Goal: Check status: Check status

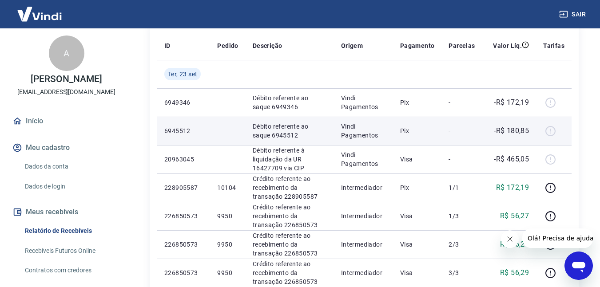
scroll to position [133, 0]
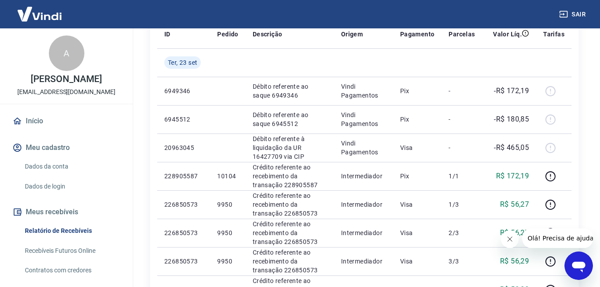
click at [514, 240] on button "Fechar mensagem da empresa" at bounding box center [510, 240] width 18 height 18
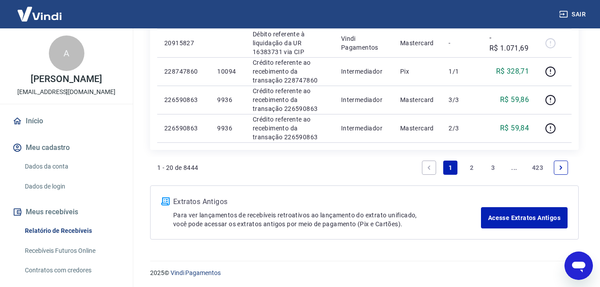
scroll to position [666, 0]
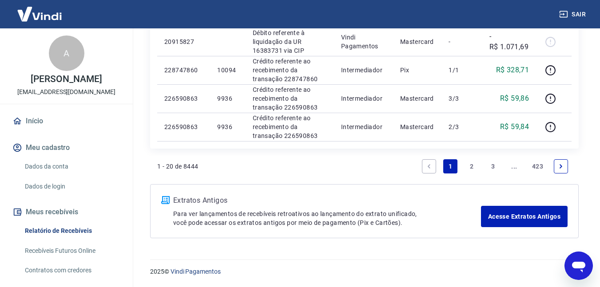
click at [471, 164] on link "2" at bounding box center [472, 167] width 14 height 14
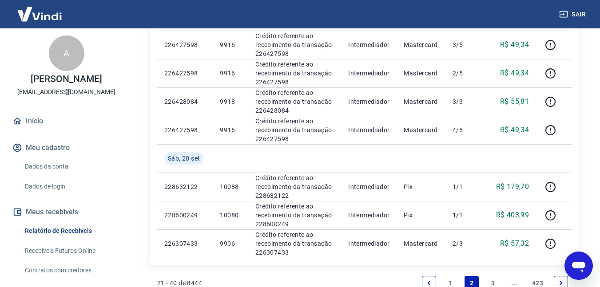
scroll to position [694, 0]
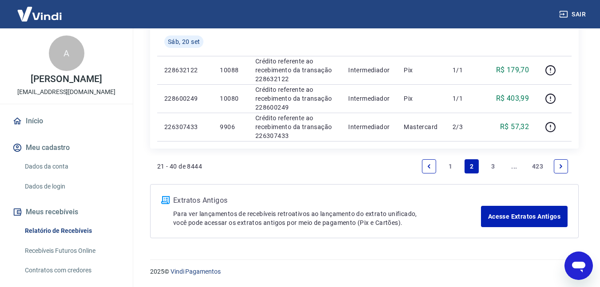
drag, startPoint x: 499, startPoint y: 168, endPoint x: 493, endPoint y: 166, distance: 6.0
click at [499, 167] on link "3" at bounding box center [493, 167] width 14 height 14
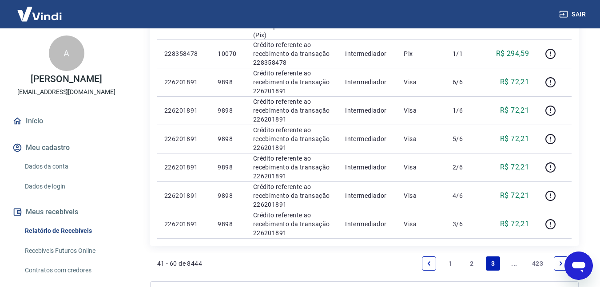
scroll to position [578, 0]
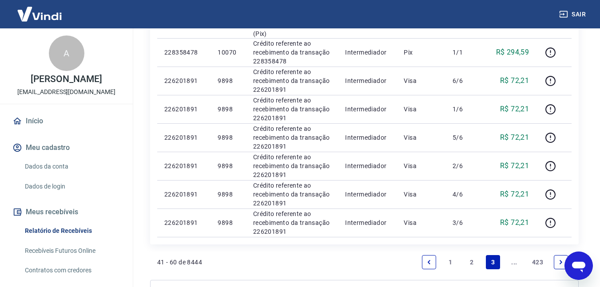
click at [556, 255] on link "Next page" at bounding box center [561, 262] width 14 height 14
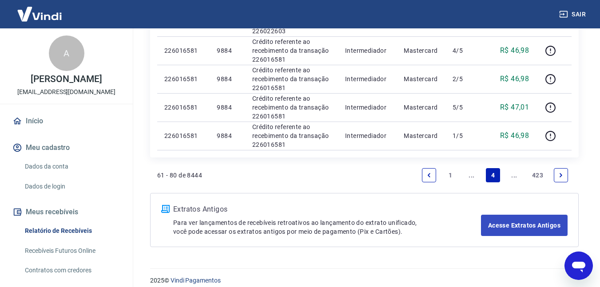
scroll to position [666, 0]
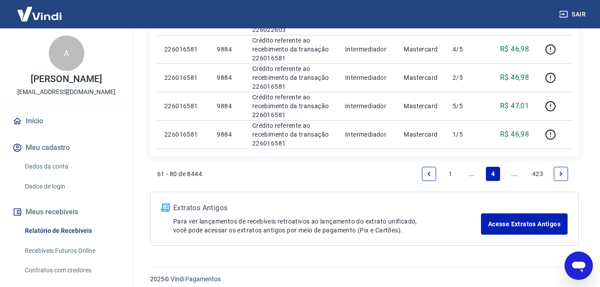
click at [427, 171] on icon "Previous page" at bounding box center [429, 174] width 6 height 6
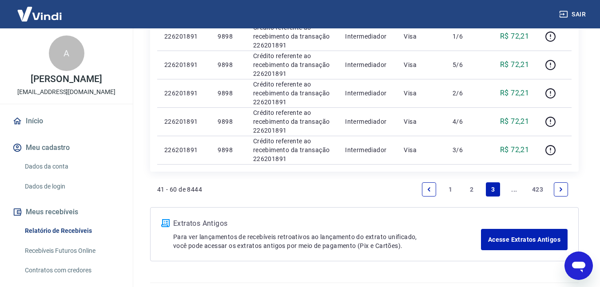
scroll to position [666, 0]
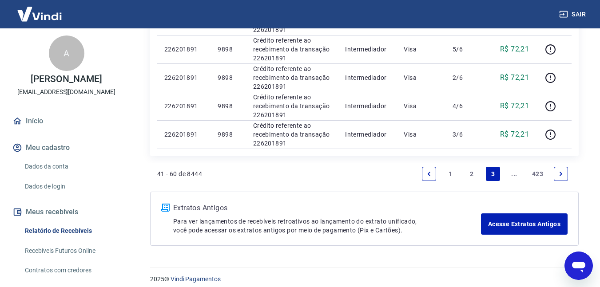
click at [474, 168] on link "2" at bounding box center [472, 174] width 14 height 14
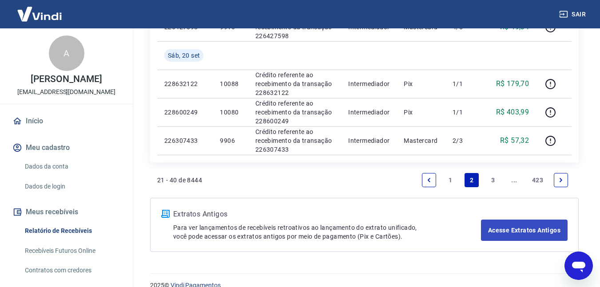
scroll to position [694, 0]
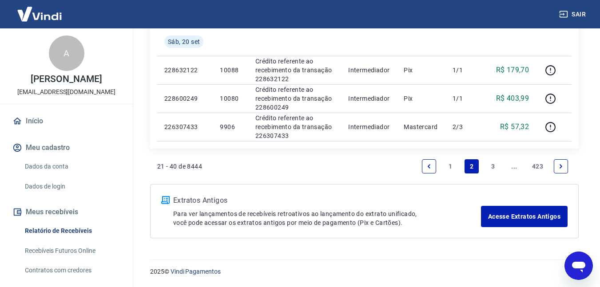
click at [451, 171] on link "1" at bounding box center [450, 167] width 14 height 14
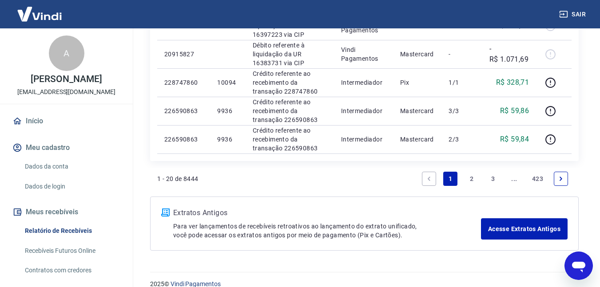
scroll to position [666, 0]
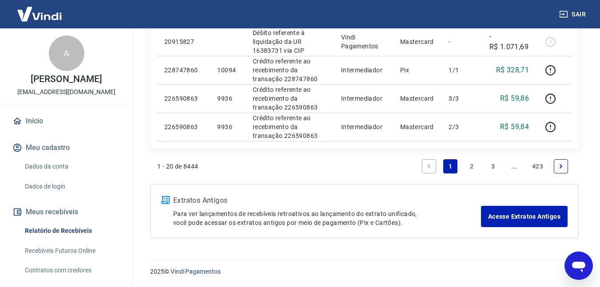
click at [427, 166] on icon "Previous page" at bounding box center [429, 167] width 6 height 6
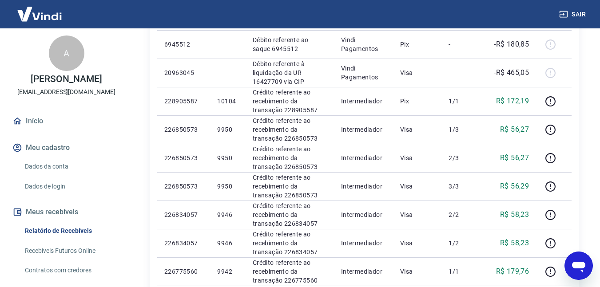
scroll to position [222, 0]
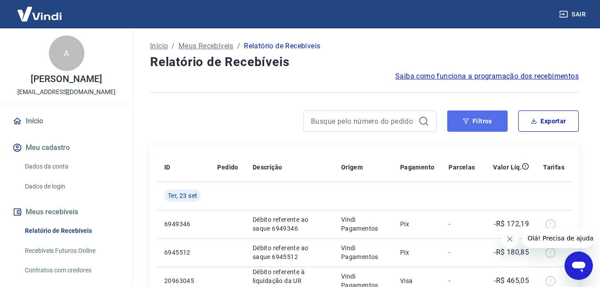
click at [455, 127] on button "Filtros" at bounding box center [477, 121] width 60 height 21
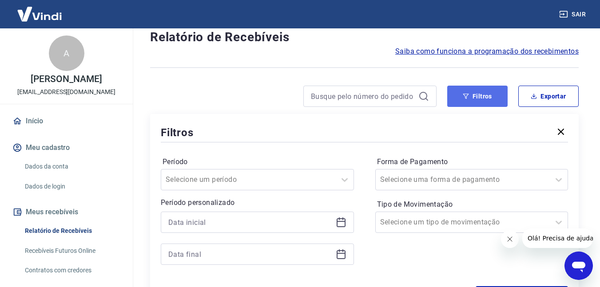
scroll to position [44, 0]
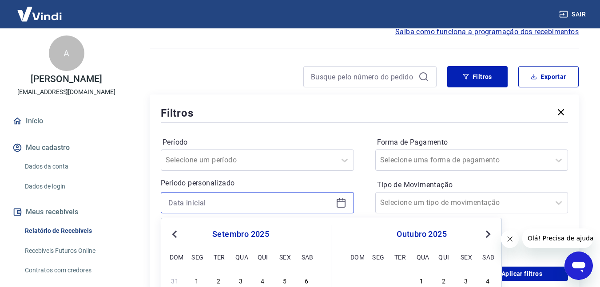
click at [244, 204] on input at bounding box center [250, 202] width 164 height 13
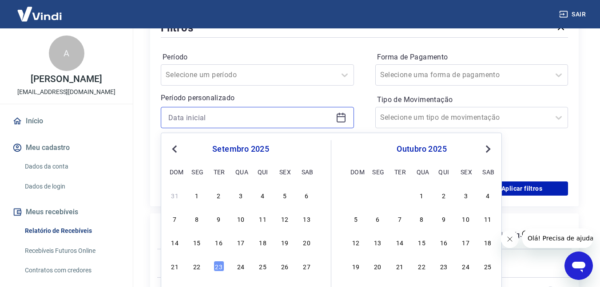
scroll to position [133, 0]
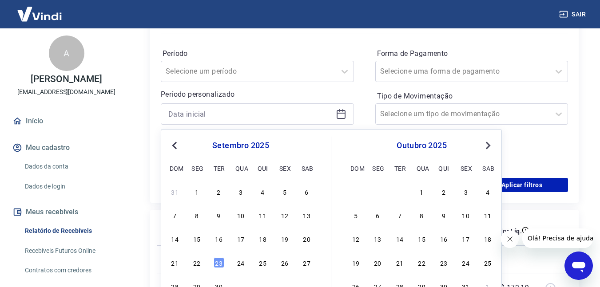
click at [226, 215] on div "7 8 9 10 11 12 13" at bounding box center [240, 215] width 145 height 13
click at [223, 215] on div "9" at bounding box center [219, 215] width 11 height 11
type input "[DATE]"
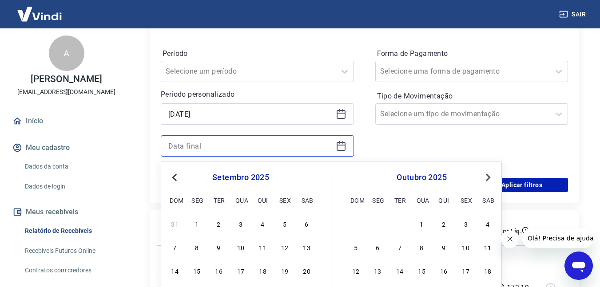
click at [226, 146] on input at bounding box center [250, 146] width 164 height 13
click at [218, 250] on div "9" at bounding box center [219, 247] width 11 height 11
type input "09/09/2025"
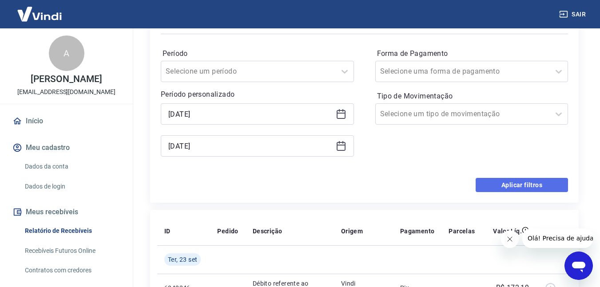
click at [530, 182] on button "Aplicar filtros" at bounding box center [522, 185] width 92 height 14
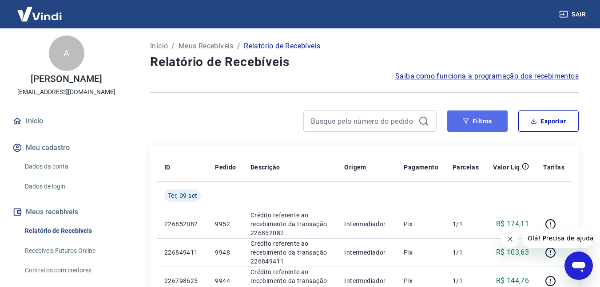
click at [482, 115] on button "Filtros" at bounding box center [477, 121] width 60 height 21
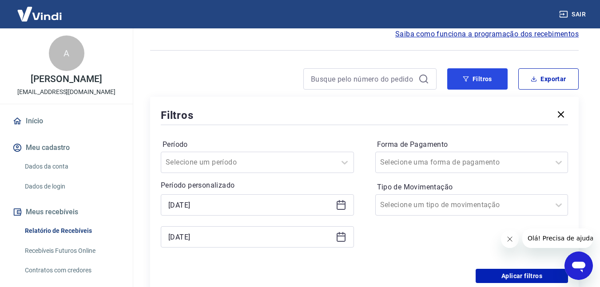
scroll to position [89, 0]
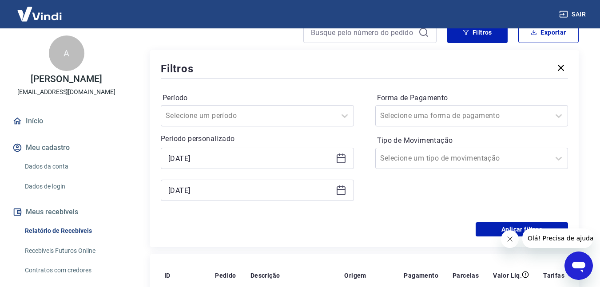
click at [339, 190] on icon at bounding box center [341, 189] width 9 height 1
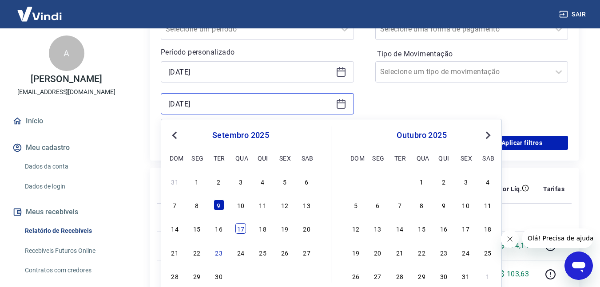
scroll to position [178, 0]
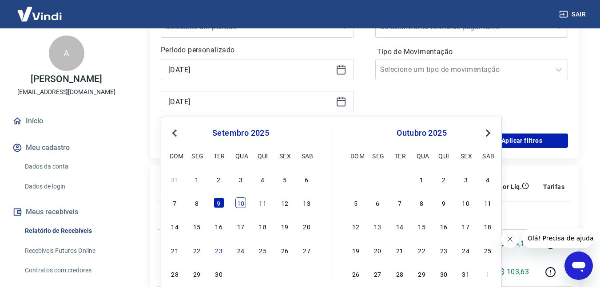
click at [243, 203] on div "10" at bounding box center [240, 203] width 11 height 11
type input "10/09/2025"
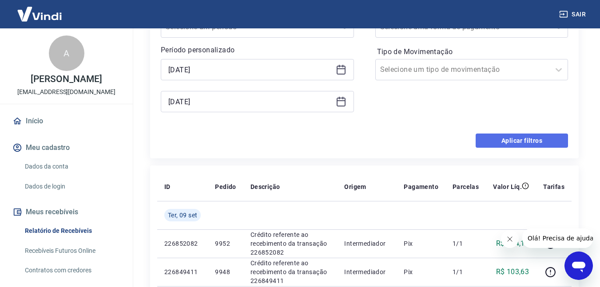
click at [543, 138] on button "Aplicar filtros" at bounding box center [522, 141] width 92 height 14
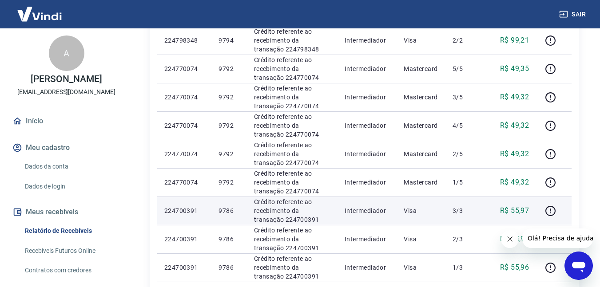
scroll to position [489, 0]
